Goal: Information Seeking & Learning: Check status

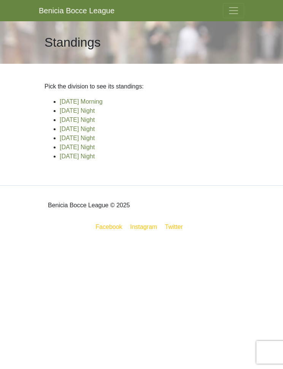
click at [95, 140] on link "[DATE] Night" at bounding box center [77, 138] width 35 height 6
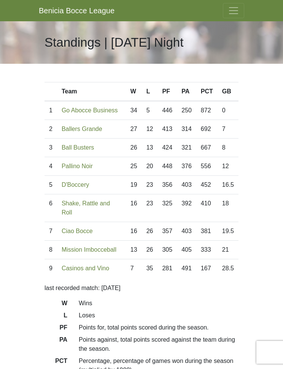
click at [235, 7] on span "Toggle navigation" at bounding box center [232, 10] width 11 height 11
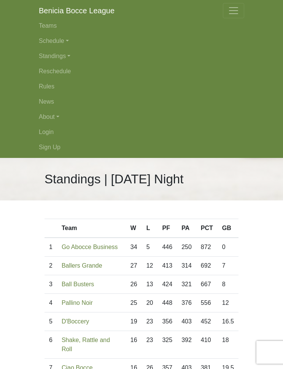
click at [62, 40] on link "Schedule" at bounding box center [141, 40] width 205 height 15
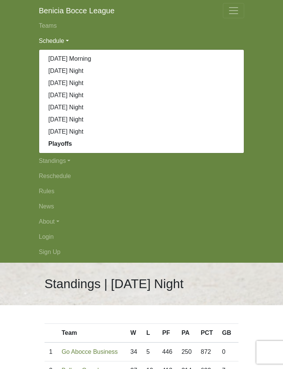
click at [99, 105] on link "[DATE] Night" at bounding box center [141, 107] width 204 height 12
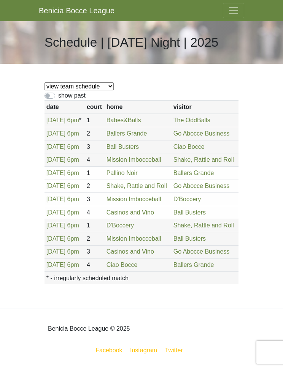
click at [236, 11] on span "Toggle navigation" at bounding box center [232, 10] width 11 height 11
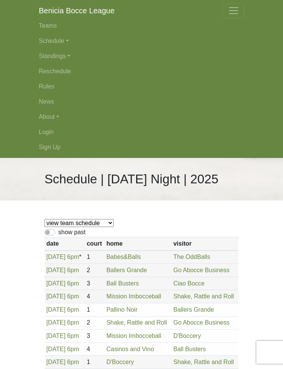
click at [65, 55] on link "Standings" at bounding box center [141, 56] width 205 height 15
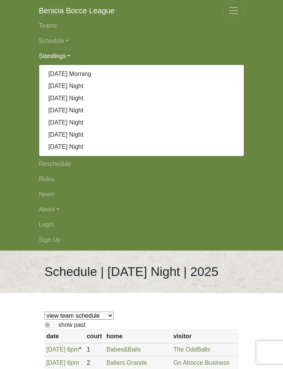
click at [101, 123] on link "[DATE] Night" at bounding box center [141, 123] width 204 height 12
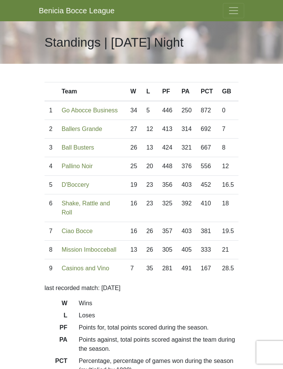
click at [238, 13] on span "Toggle navigation" at bounding box center [232, 10] width 11 height 11
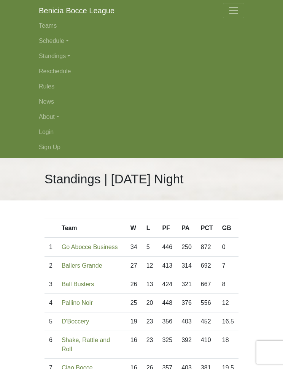
click at [65, 42] on link "Schedule" at bounding box center [141, 40] width 205 height 15
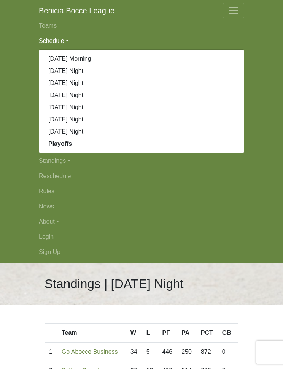
click at [97, 107] on link "[DATE] Night" at bounding box center [141, 107] width 204 height 12
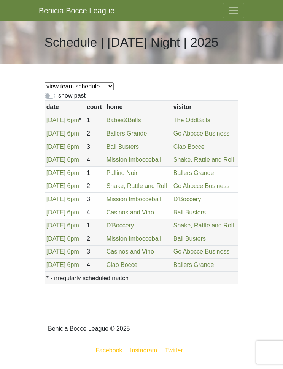
click at [239, 14] on button "Toggle navigation" at bounding box center [233, 10] width 21 height 15
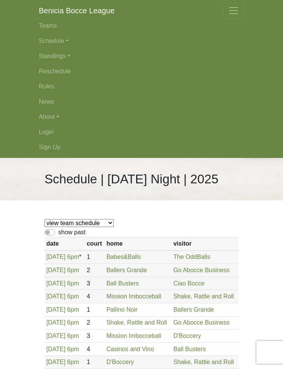
click at [66, 56] on link "Standings" at bounding box center [141, 56] width 205 height 15
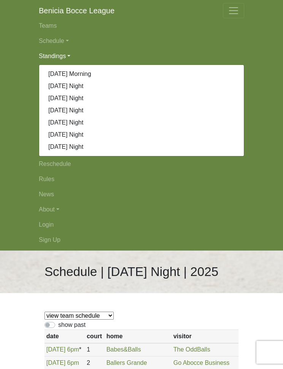
click at [90, 111] on link "[DATE] Night" at bounding box center [141, 110] width 204 height 12
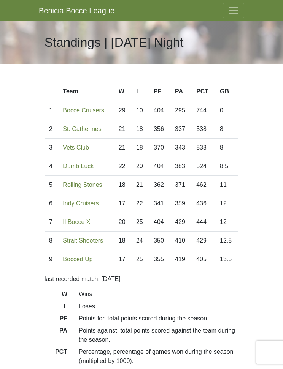
click at [230, 10] on span "Toggle navigation" at bounding box center [232, 10] width 11 height 11
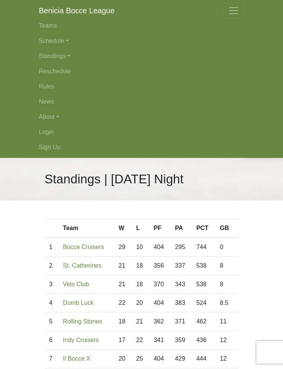
click at [63, 55] on link "Standings" at bounding box center [141, 56] width 205 height 15
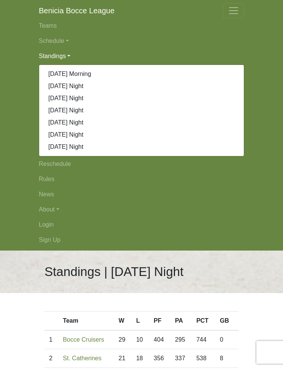
click at [94, 122] on link "[DATE] Night" at bounding box center [141, 123] width 204 height 12
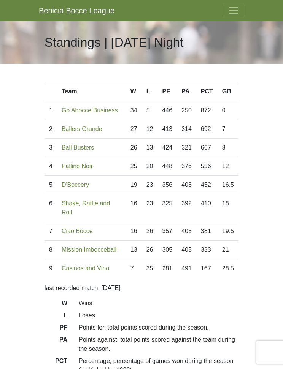
click at [234, 8] on span "Toggle navigation" at bounding box center [232, 10] width 11 height 11
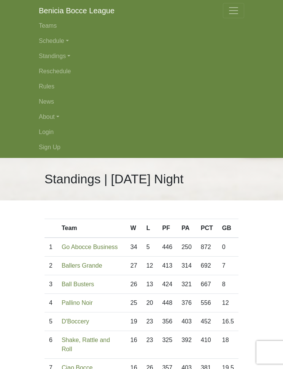
click at [66, 37] on link "Schedule" at bounding box center [141, 40] width 205 height 15
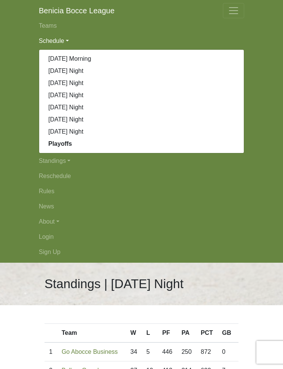
click at [98, 109] on link "[DATE] Night" at bounding box center [141, 107] width 204 height 12
